Goal: Find specific page/section: Find specific page/section

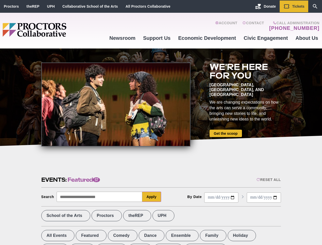
click at [161, 122] on div at bounding box center [115, 104] width 149 height 84
click at [268, 180] on div "Reset All" at bounding box center [269, 180] width 24 height 4
click at [152, 197] on button "Apply" at bounding box center [151, 197] width 19 height 10
